Goal: Subscribe to service/newsletter

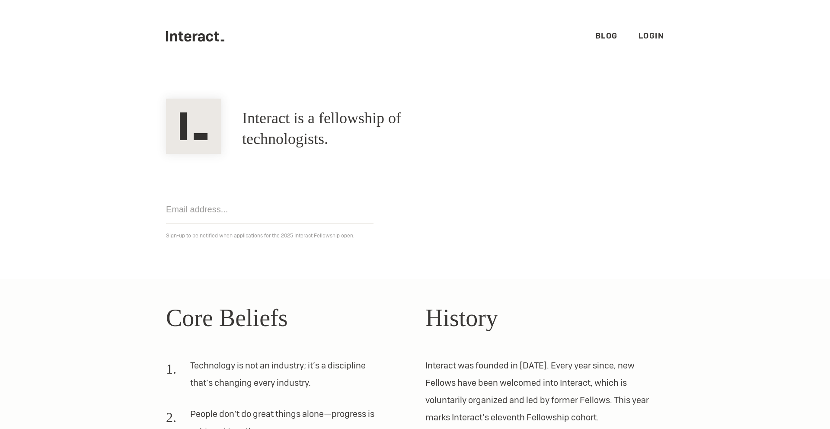
scroll to position [190, 0]
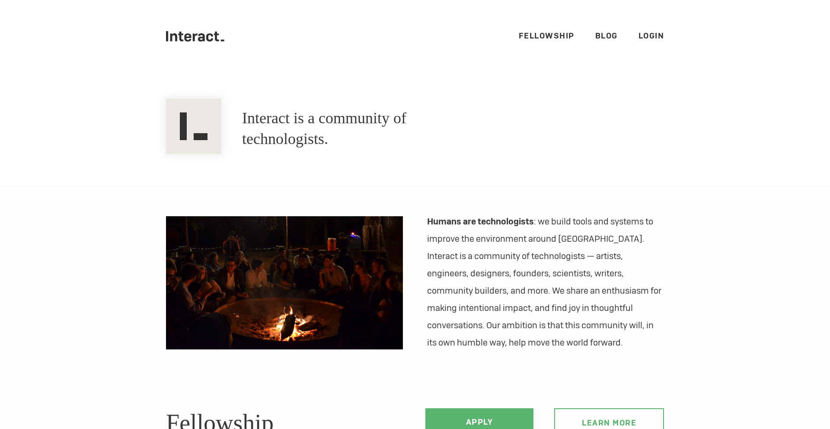
click at [554, 28] on ul ".cls-1{fill:#33312f;} interact-brand-logotype-black Fellowship Blog Login" at bounding box center [415, 36] width 498 height 73
click at [555, 34] on link "Fellowship" at bounding box center [547, 36] width 56 height 10
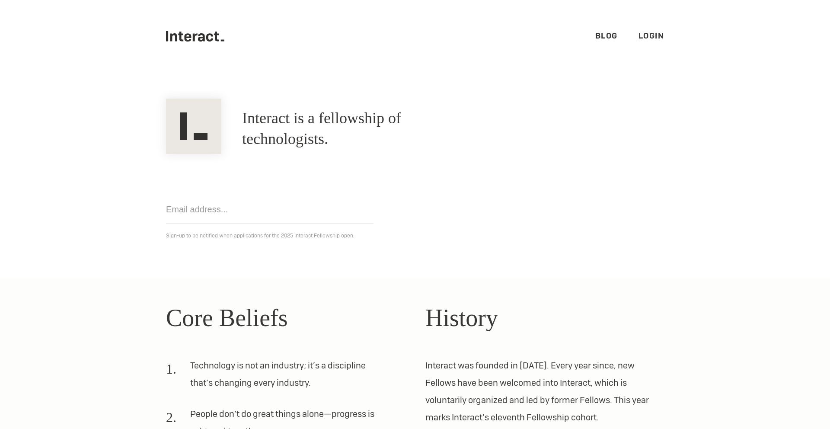
click at [278, 215] on input "email" at bounding box center [270, 209] width 208 height 28
type input "[EMAIL_ADDRESS][DOMAIN_NAME]"
click input "Get notified" at bounding box center [0, 0] width 0 height 0
